Goal: Task Accomplishment & Management: Complete application form

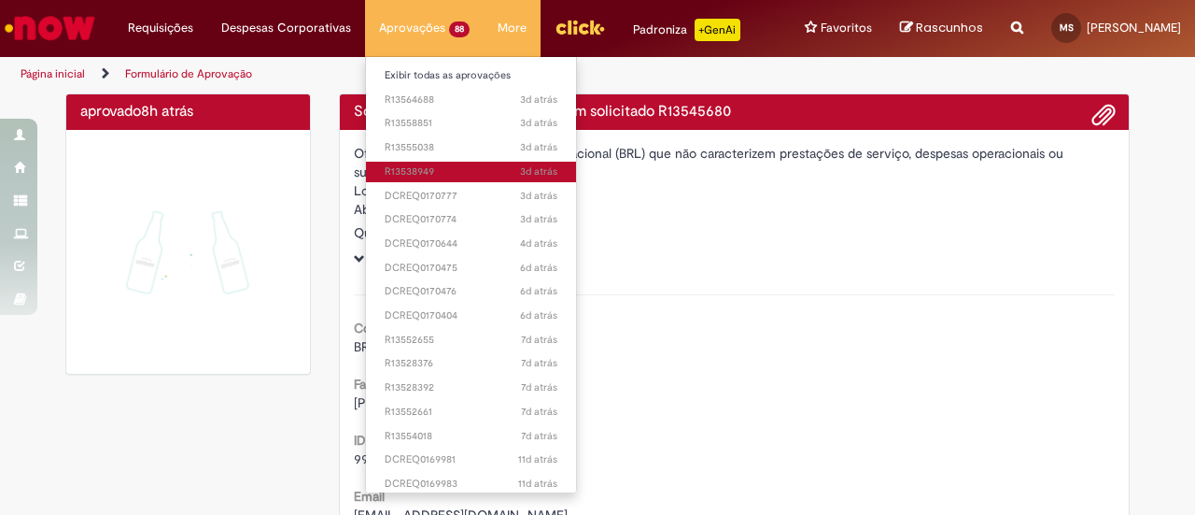
scroll to position [93, 0]
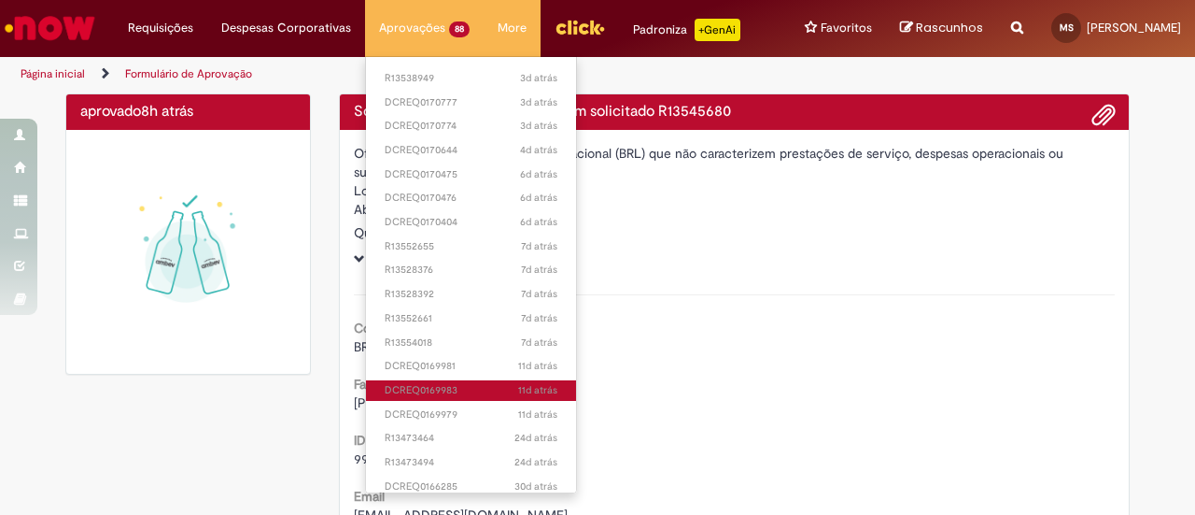
click at [444, 384] on span "11d atrás 11 dias atrás DCREQ0169983" at bounding box center [471, 390] width 173 height 15
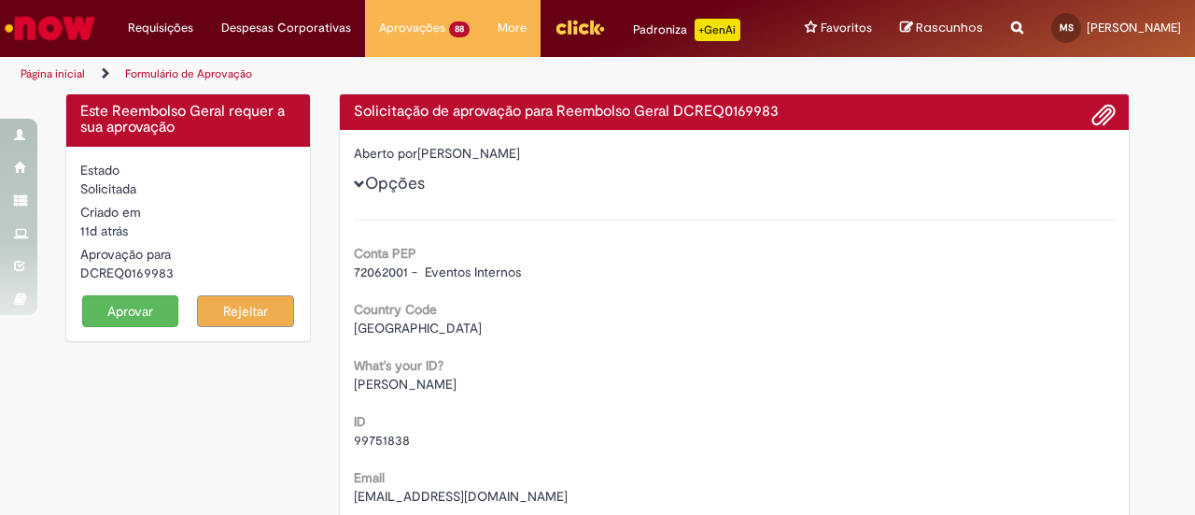
click at [117, 325] on button "Aprovar" at bounding box center [130, 311] width 97 height 32
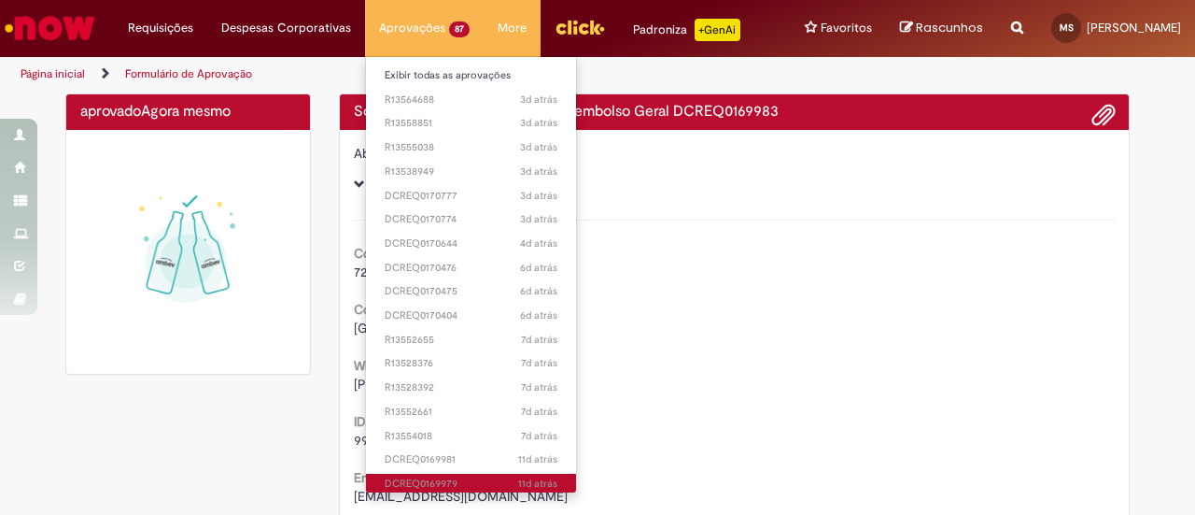
click at [444, 481] on span "11d atrás 11 dias atrás DCREQ0169979" at bounding box center [471, 483] width 173 height 15
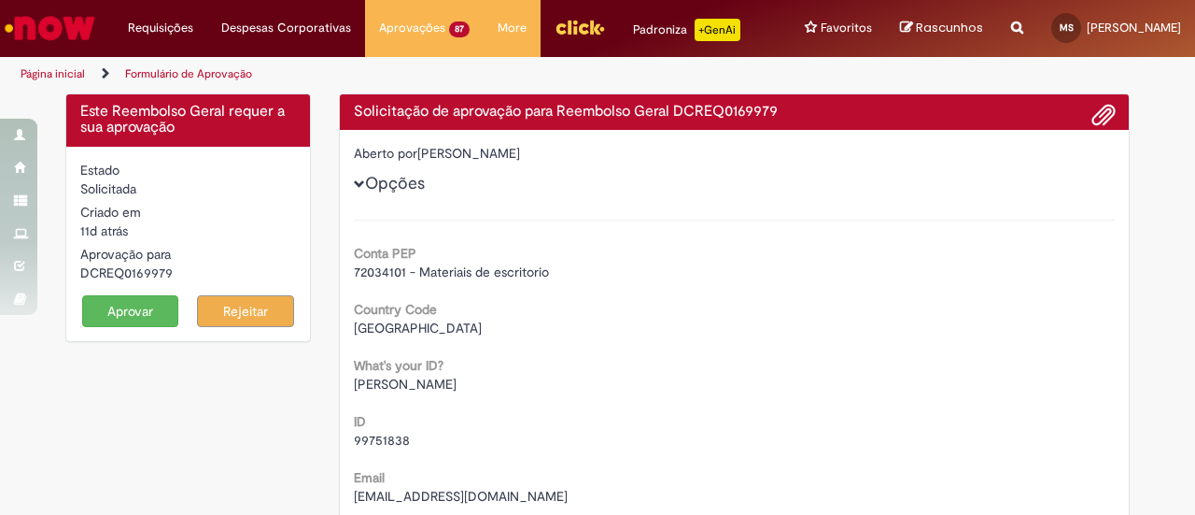
click at [131, 326] on button "Aprovar" at bounding box center [130, 311] width 97 height 32
